Goal: Information Seeking & Learning: Learn about a topic

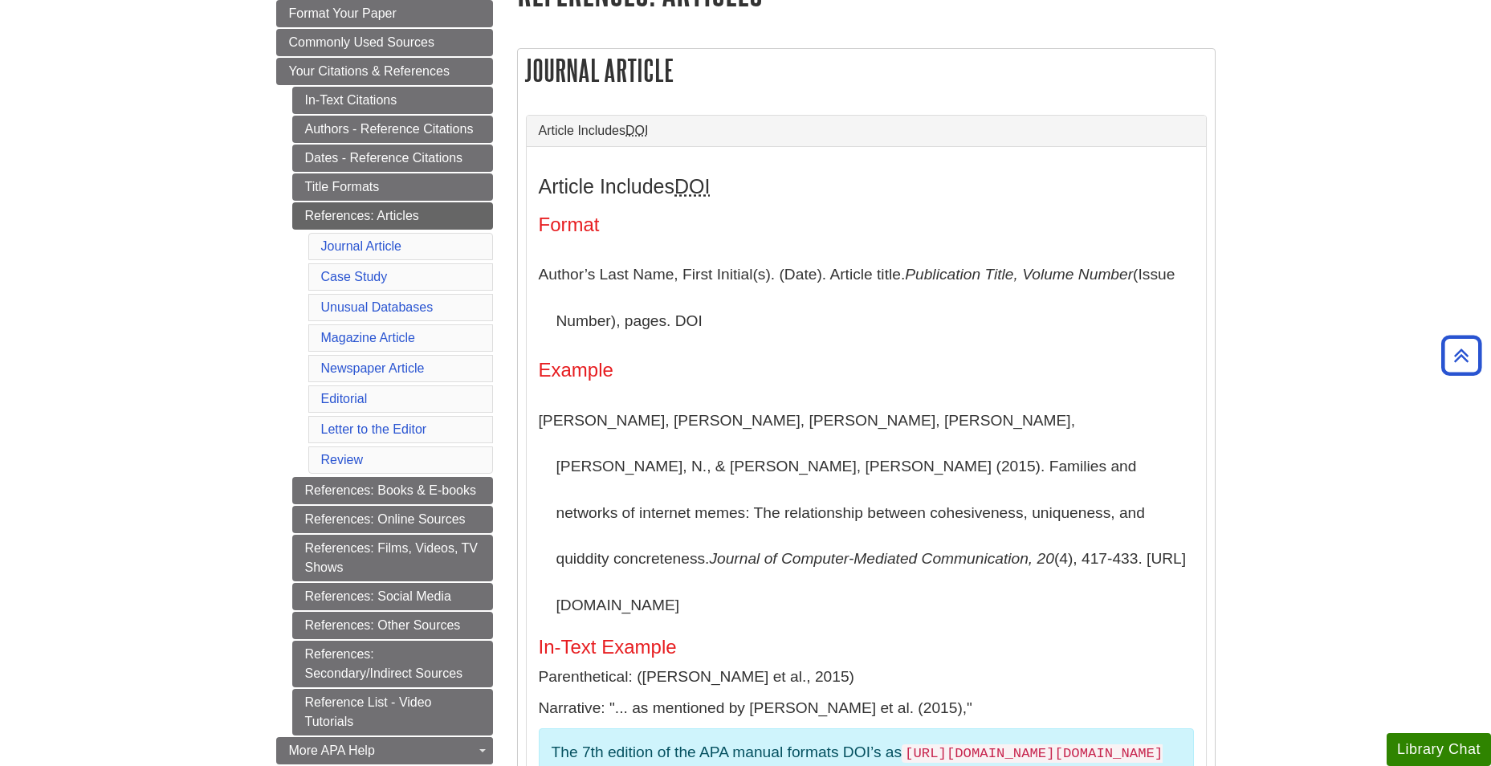
scroll to position [241, 0]
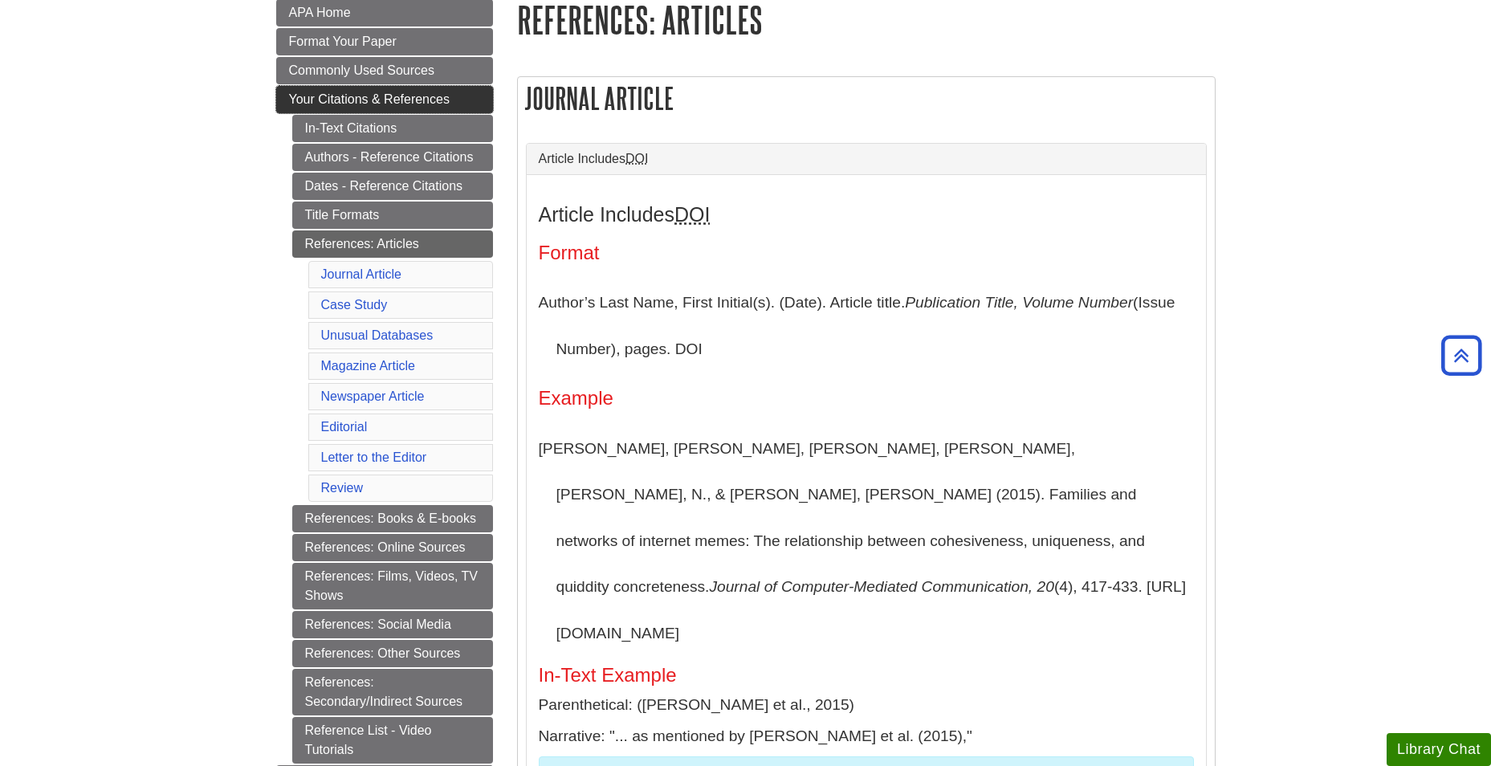
click at [410, 92] on span "Your Citations & References" at bounding box center [369, 99] width 161 height 14
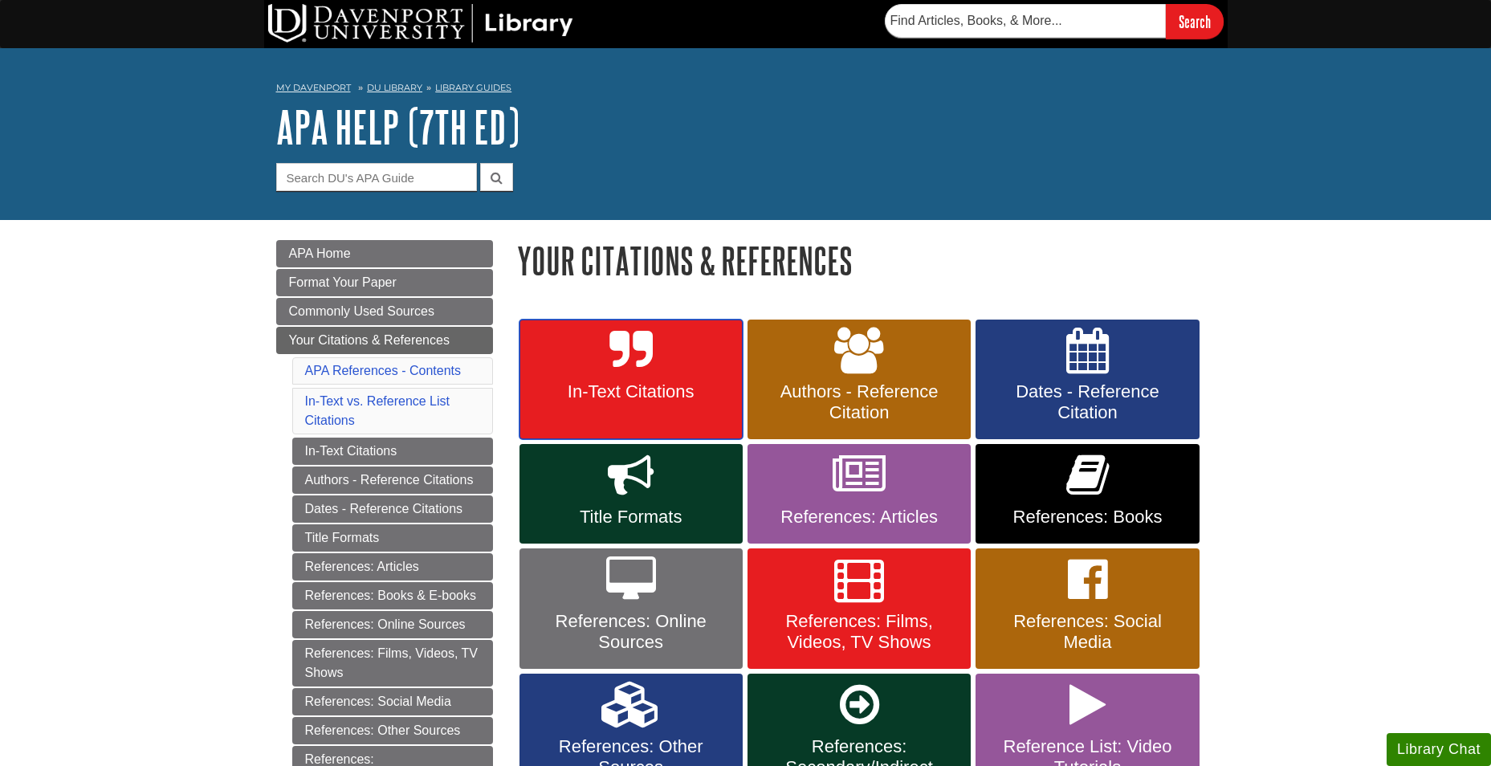
click at [638, 367] on icon at bounding box center [631, 351] width 43 height 47
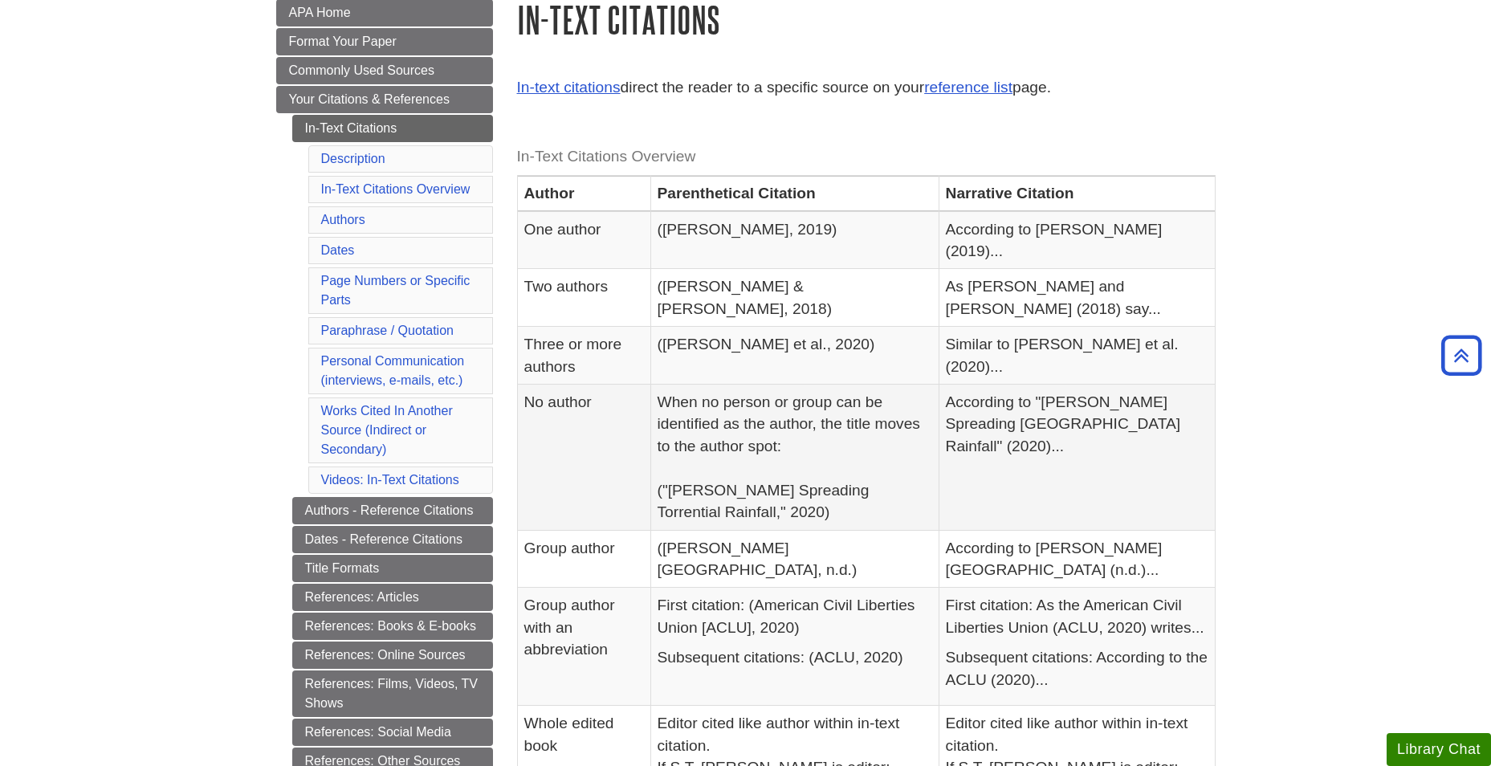
scroll to position [321, 0]
